Goal: Information Seeking & Learning: Learn about a topic

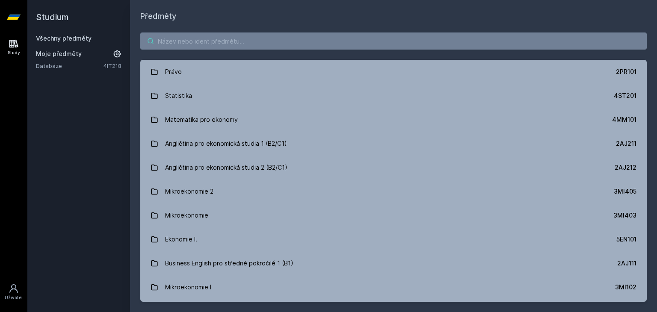
click at [292, 38] on input "search" at bounding box center [393, 41] width 507 height 17
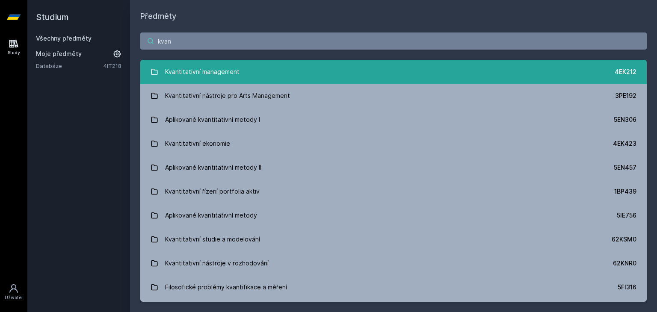
type input "kvan"
click at [233, 76] on div "Kvantitativní management" at bounding box center [202, 71] width 74 height 17
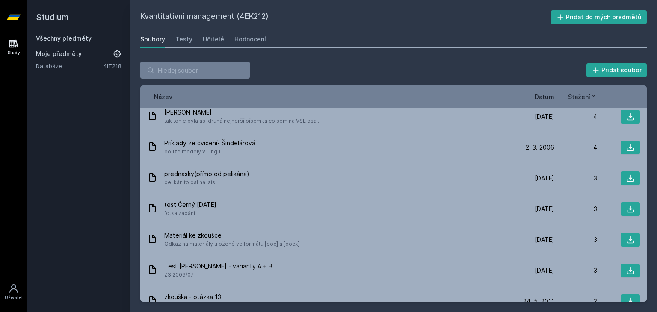
scroll to position [1082, 0]
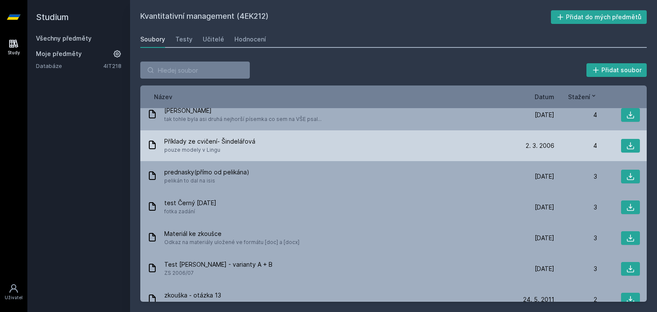
click at [249, 146] on span "pouze modely v Lingu" at bounding box center [209, 150] width 91 height 9
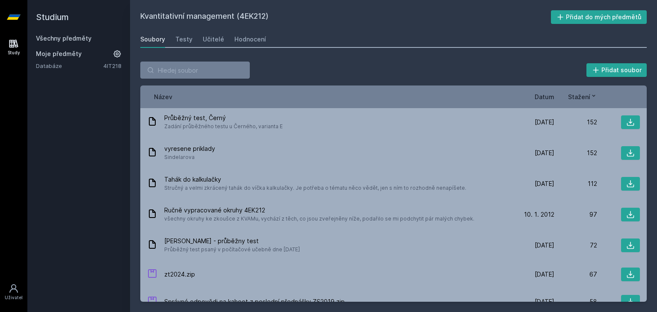
scroll to position [178, 0]
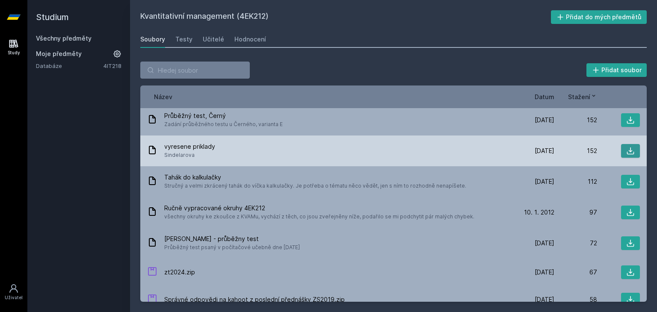
click at [626, 148] on icon at bounding box center [630, 151] width 9 height 9
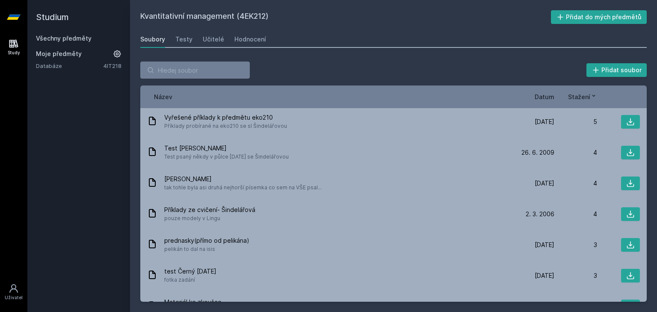
scroll to position [1015, 0]
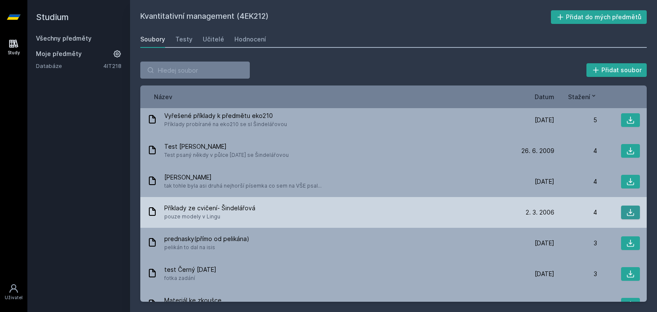
click at [623, 206] on button at bounding box center [630, 213] width 19 height 14
